Goal: Complete application form: Complete application form

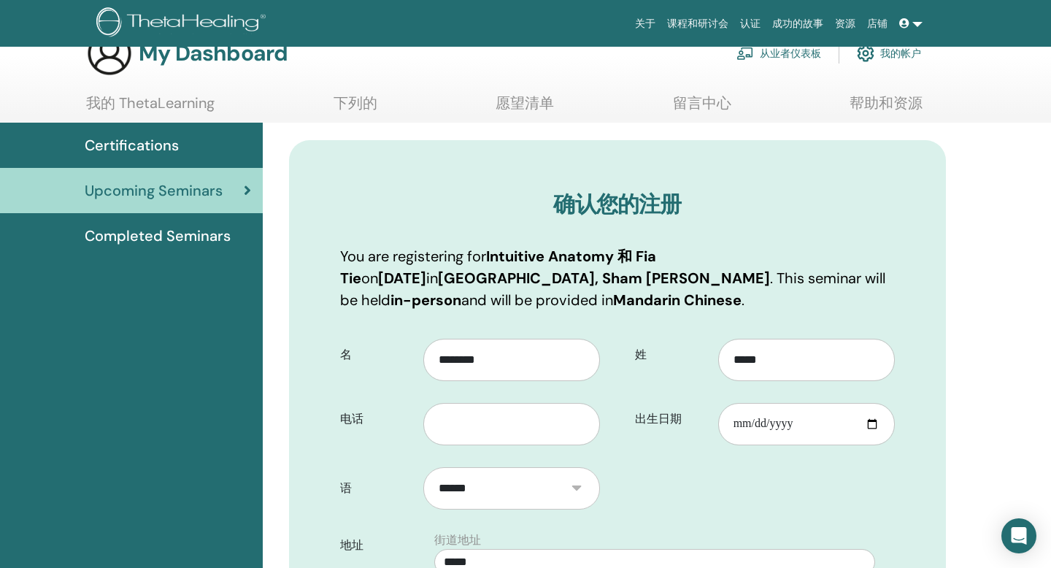
scroll to position [82, 0]
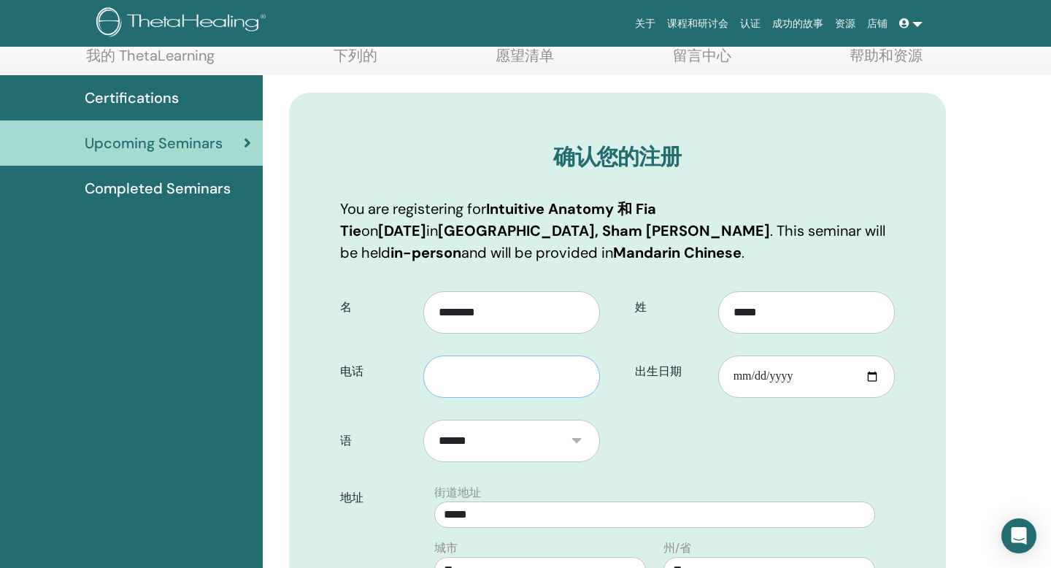
click at [484, 380] on input "text" at bounding box center [511, 376] width 177 height 42
type input "**********"
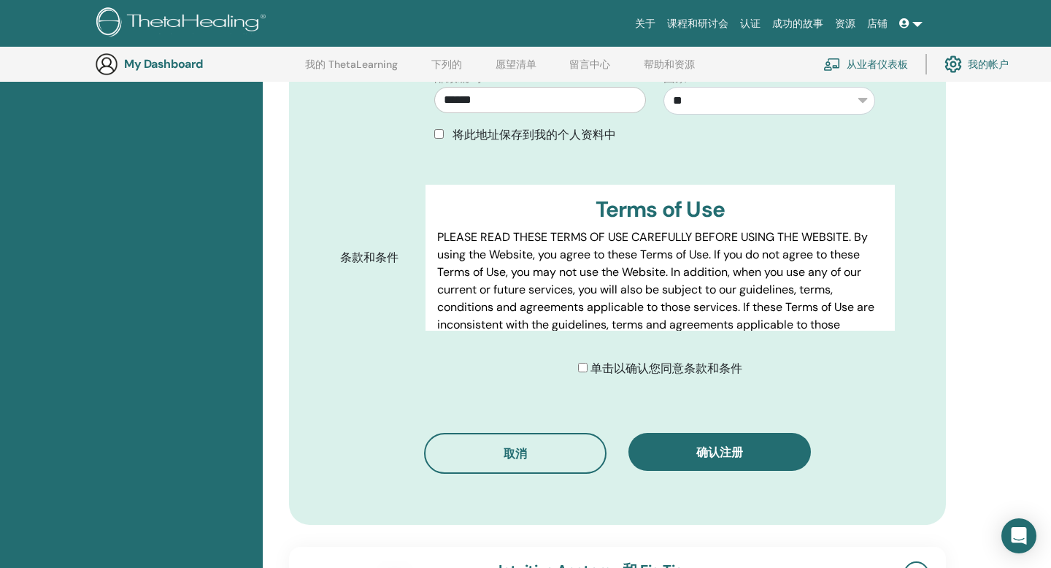
scroll to position [723, 0]
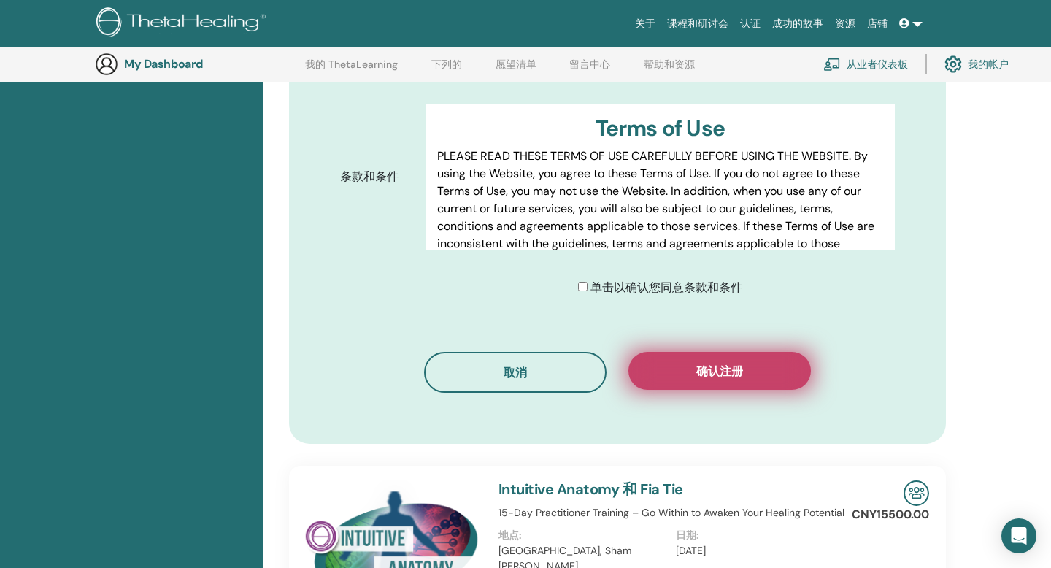
click at [696, 379] on button "确认注册" at bounding box center [719, 371] width 182 height 38
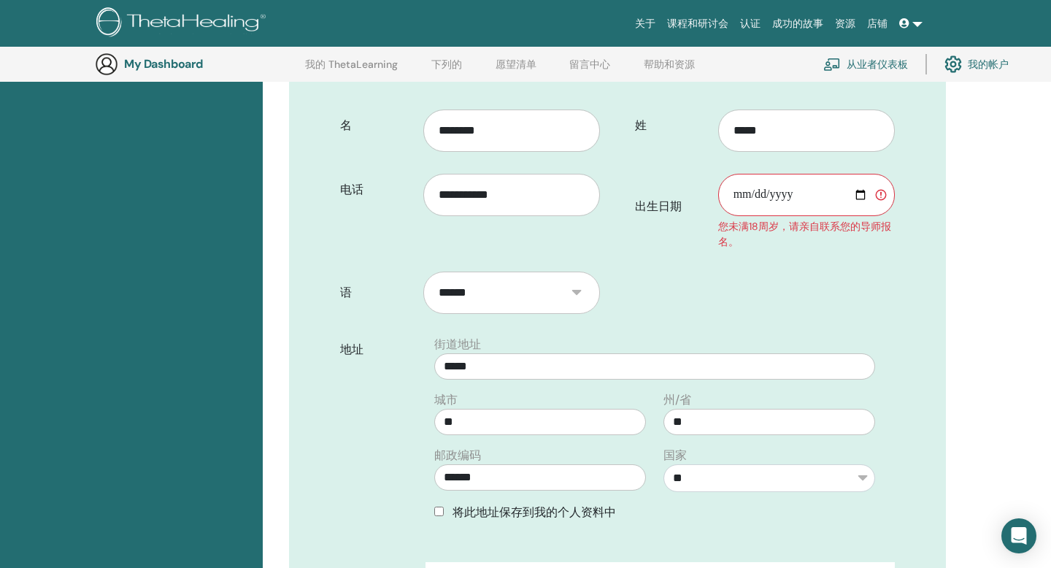
scroll to position [191, 0]
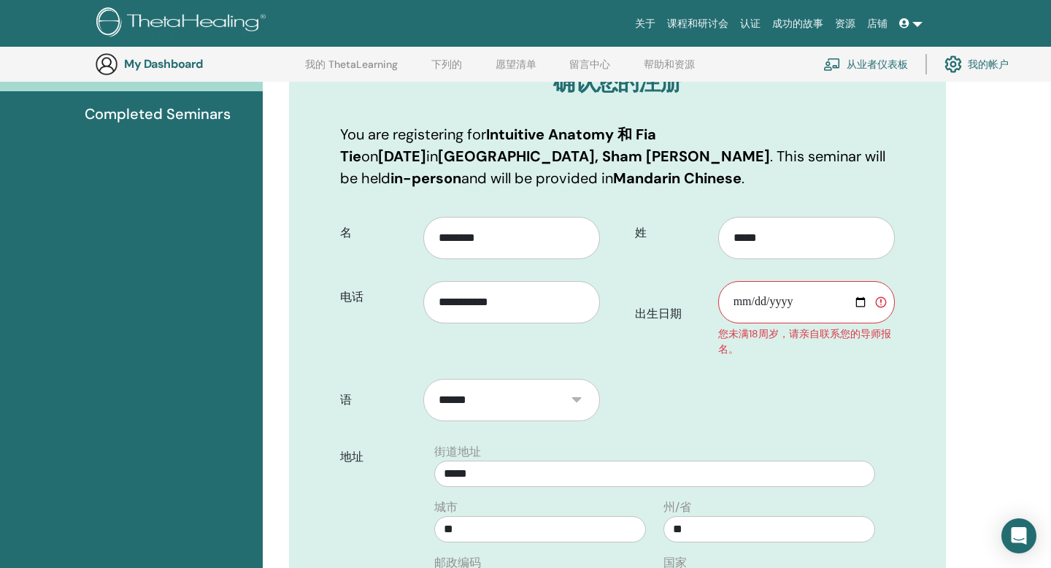
click at [778, 304] on input "出生日期" at bounding box center [806, 302] width 177 height 42
click at [732, 304] on input "出生日期" at bounding box center [806, 302] width 177 height 42
click at [769, 306] on input "出生日期" at bounding box center [806, 302] width 177 height 42
type input "**********"
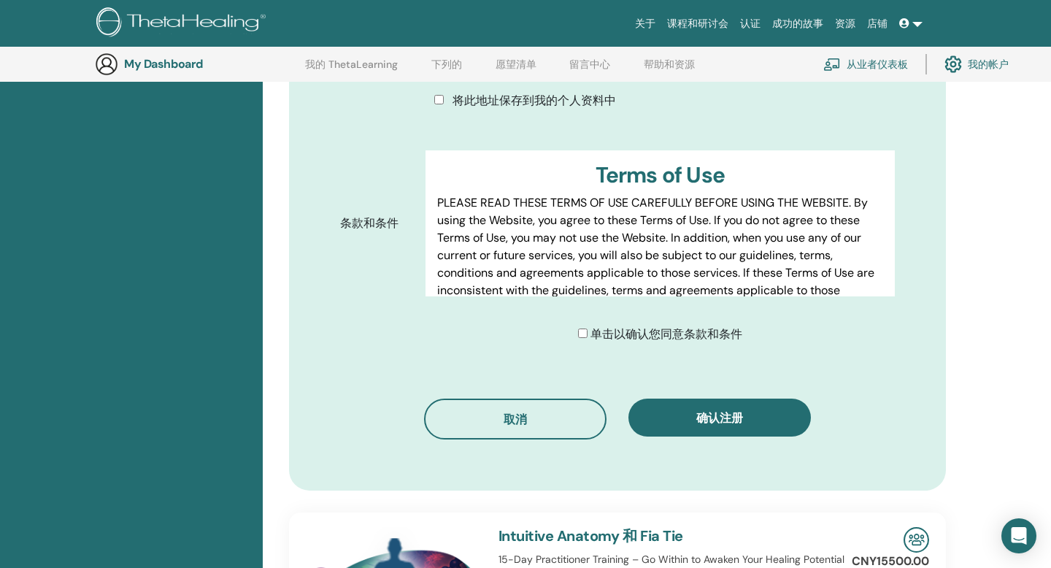
scroll to position [805, 0]
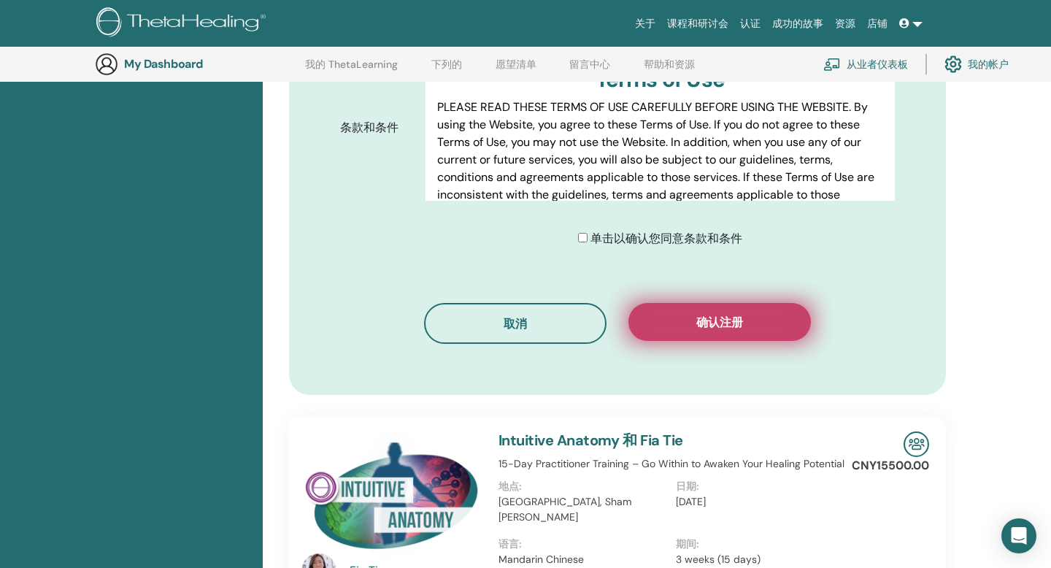
click at [735, 314] on span "确认注册" at bounding box center [719, 321] width 47 height 15
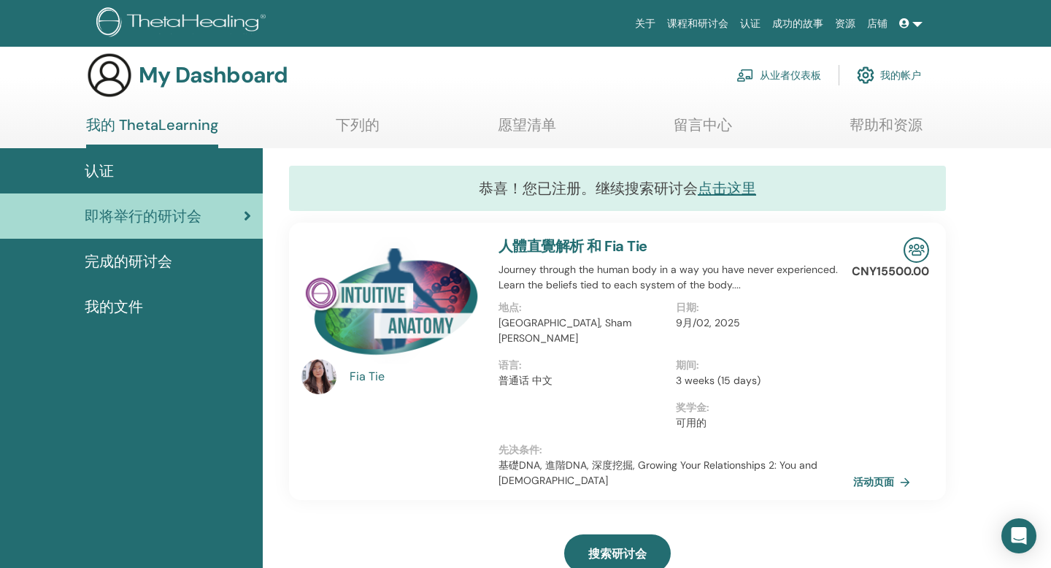
scroll to position [17, 0]
